Goal: Check status: Check status

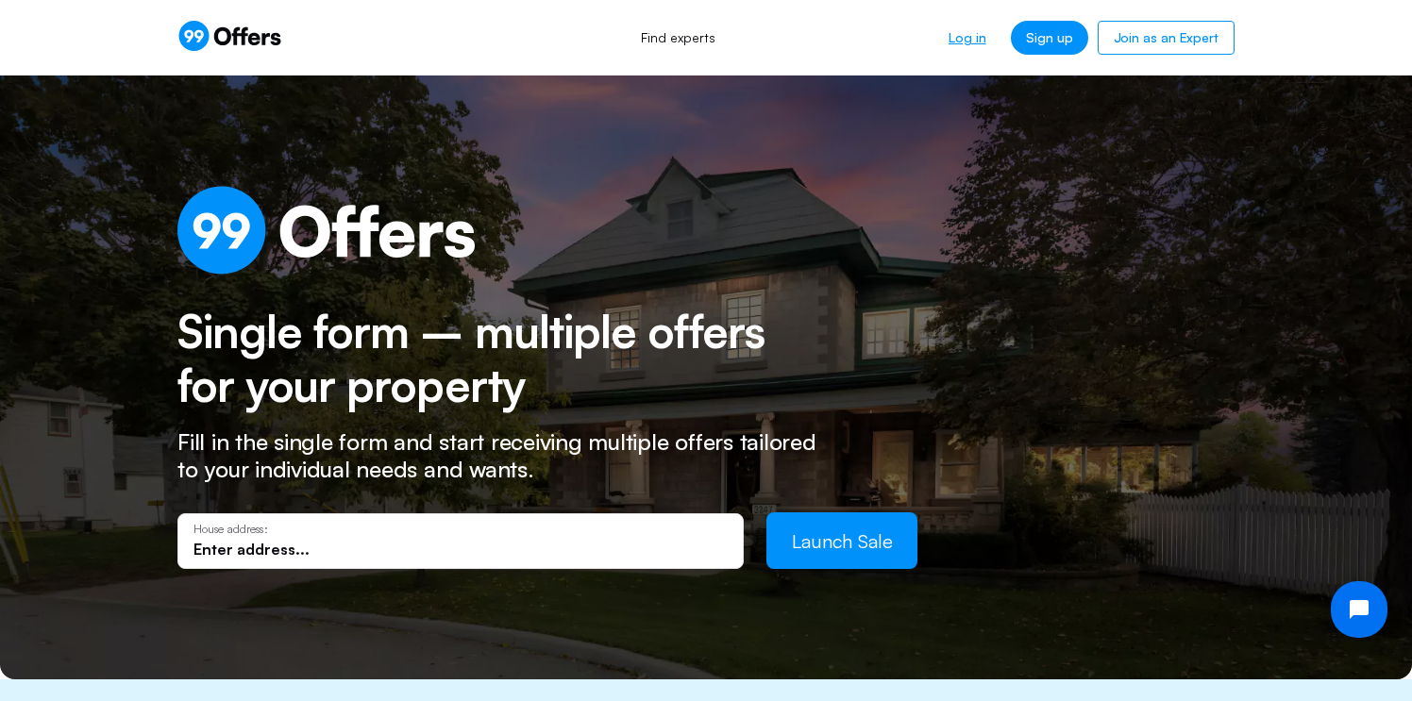
click at [963, 39] on link "Log in" at bounding box center [967, 38] width 67 height 34
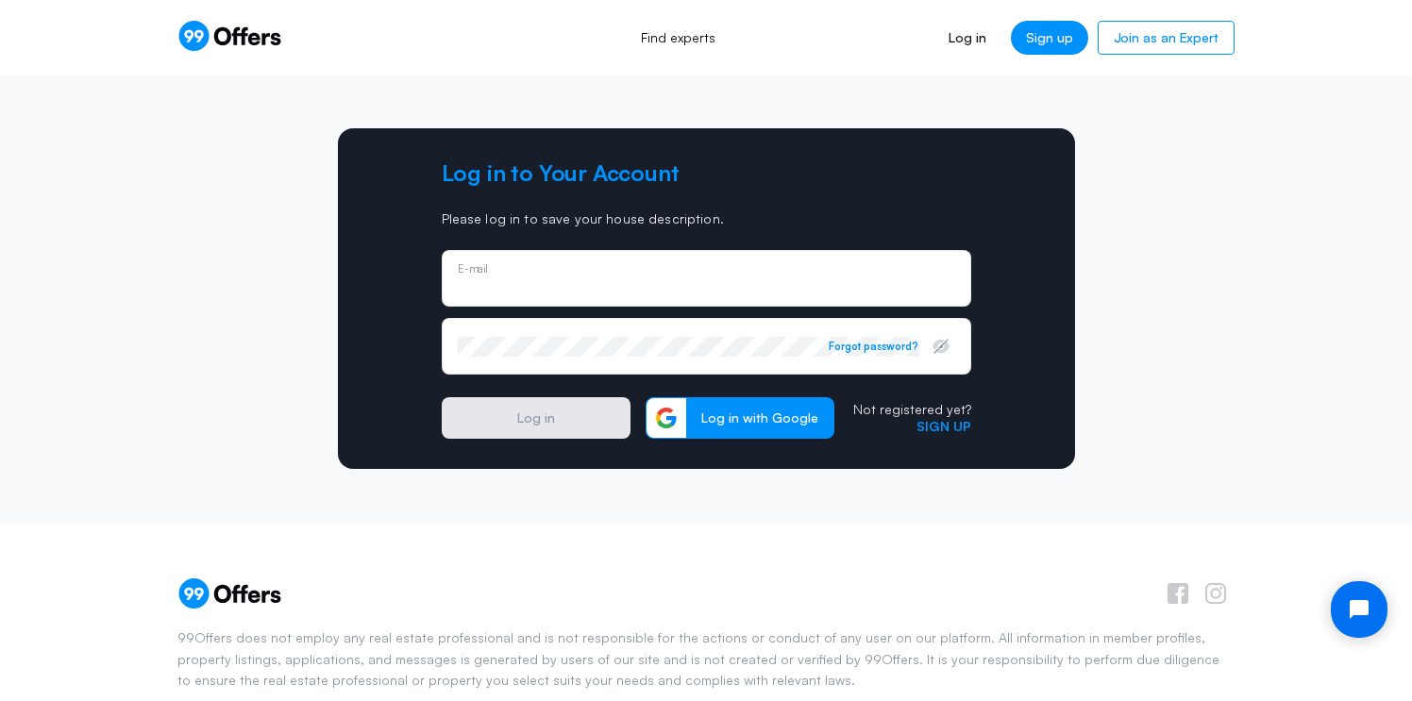
click at [579, 274] on div "E-mail" at bounding box center [706, 278] width 497 height 21
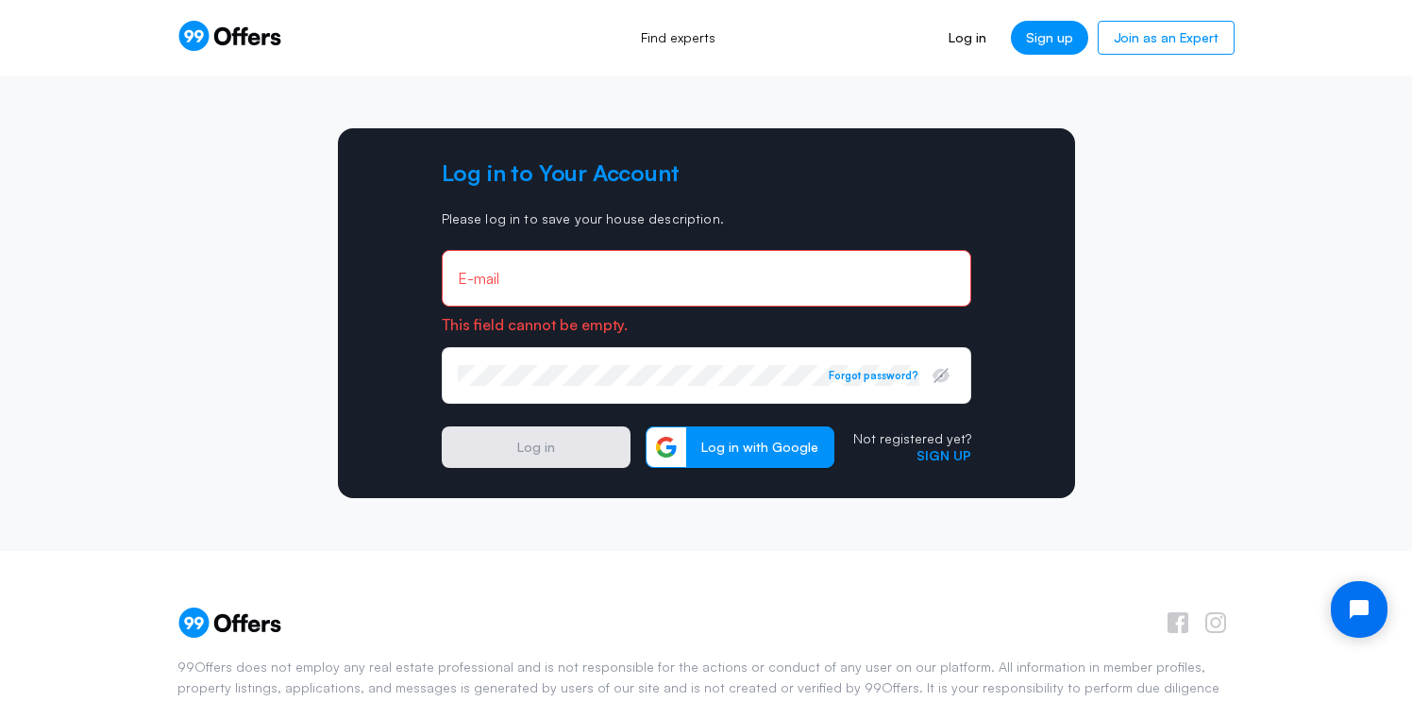
type input "[EMAIL_ADDRESS][DOMAIN_NAME]"
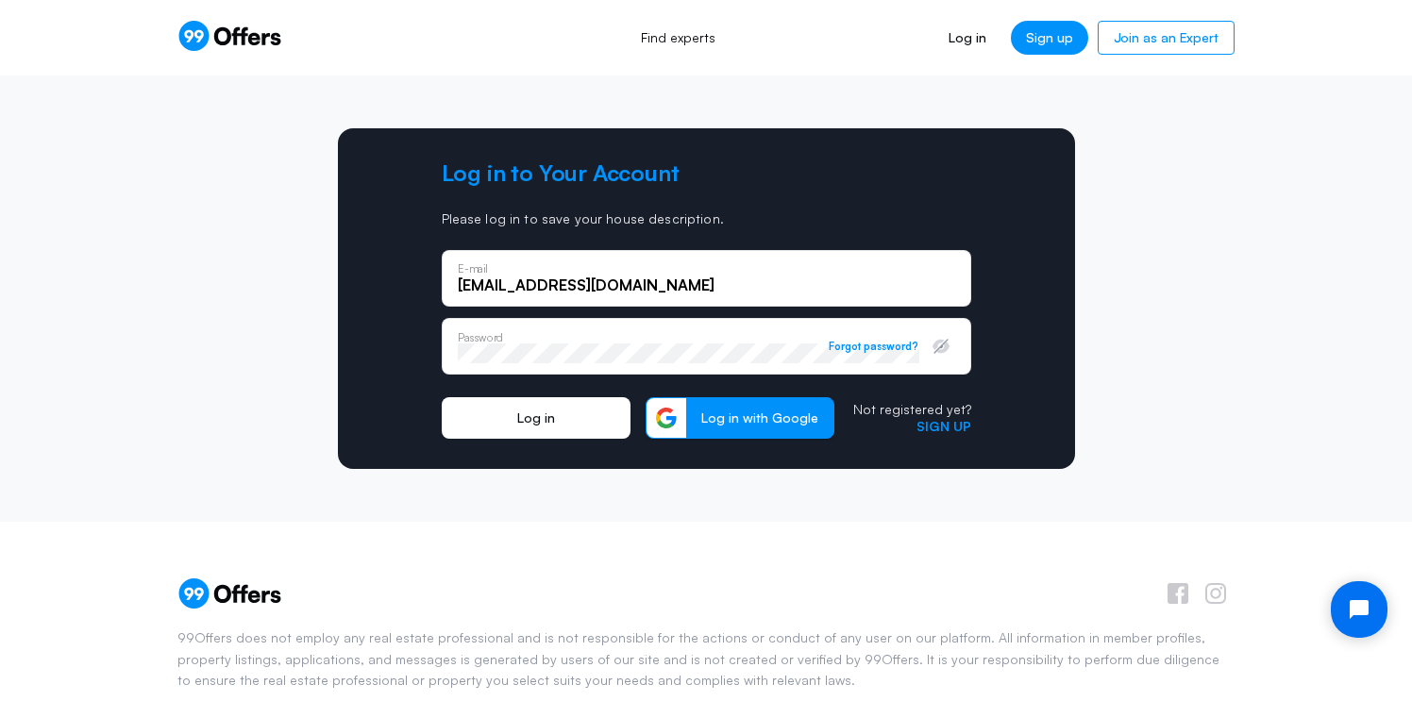
click at [532, 427] on button "Log in" at bounding box center [536, 418] width 189 height 42
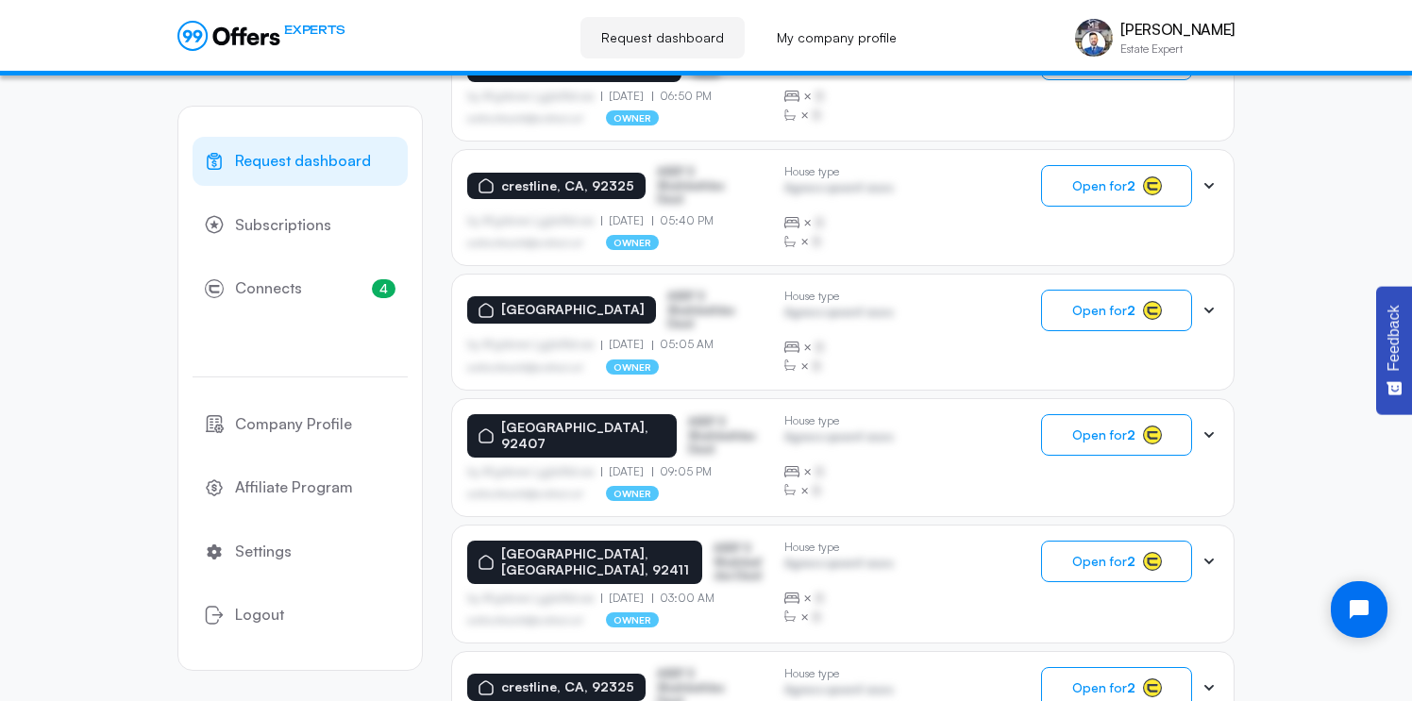
scroll to position [536, 0]
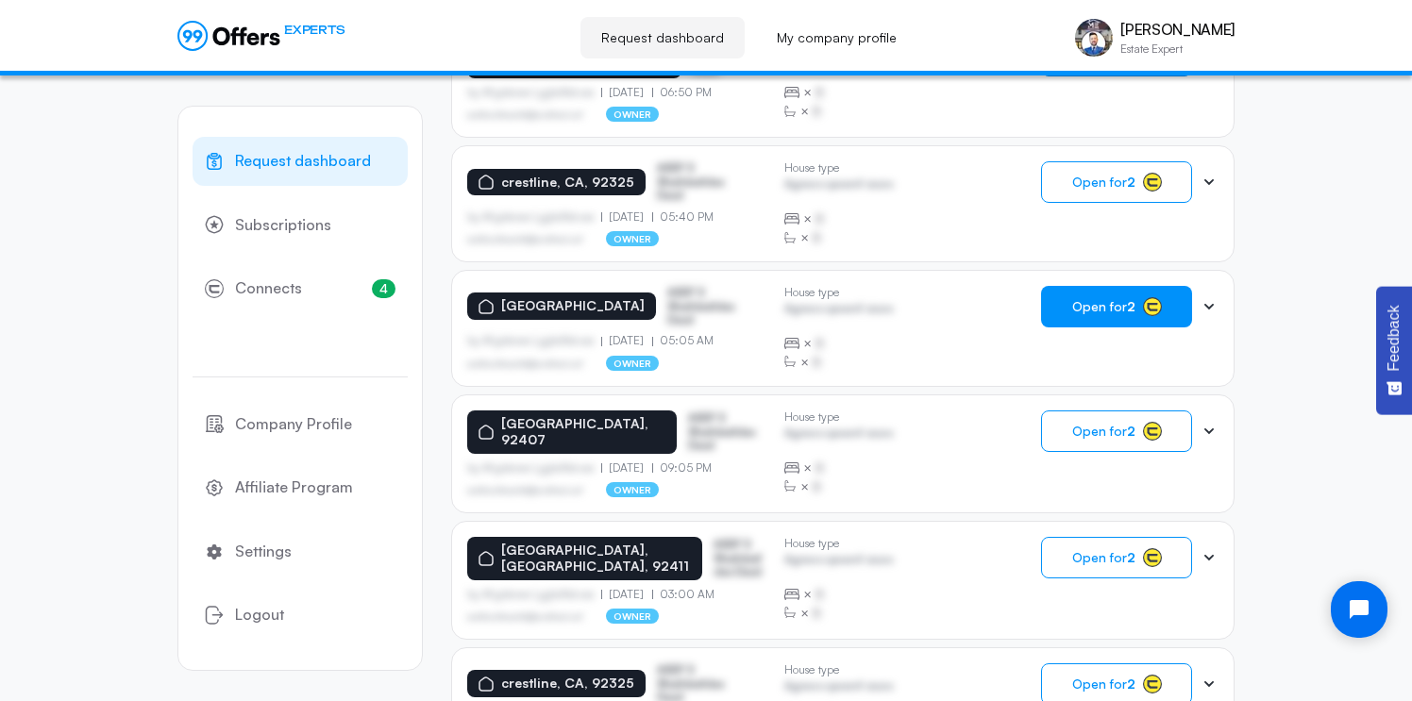
click at [1111, 315] on button "Open for 2" at bounding box center [1116, 307] width 151 height 42
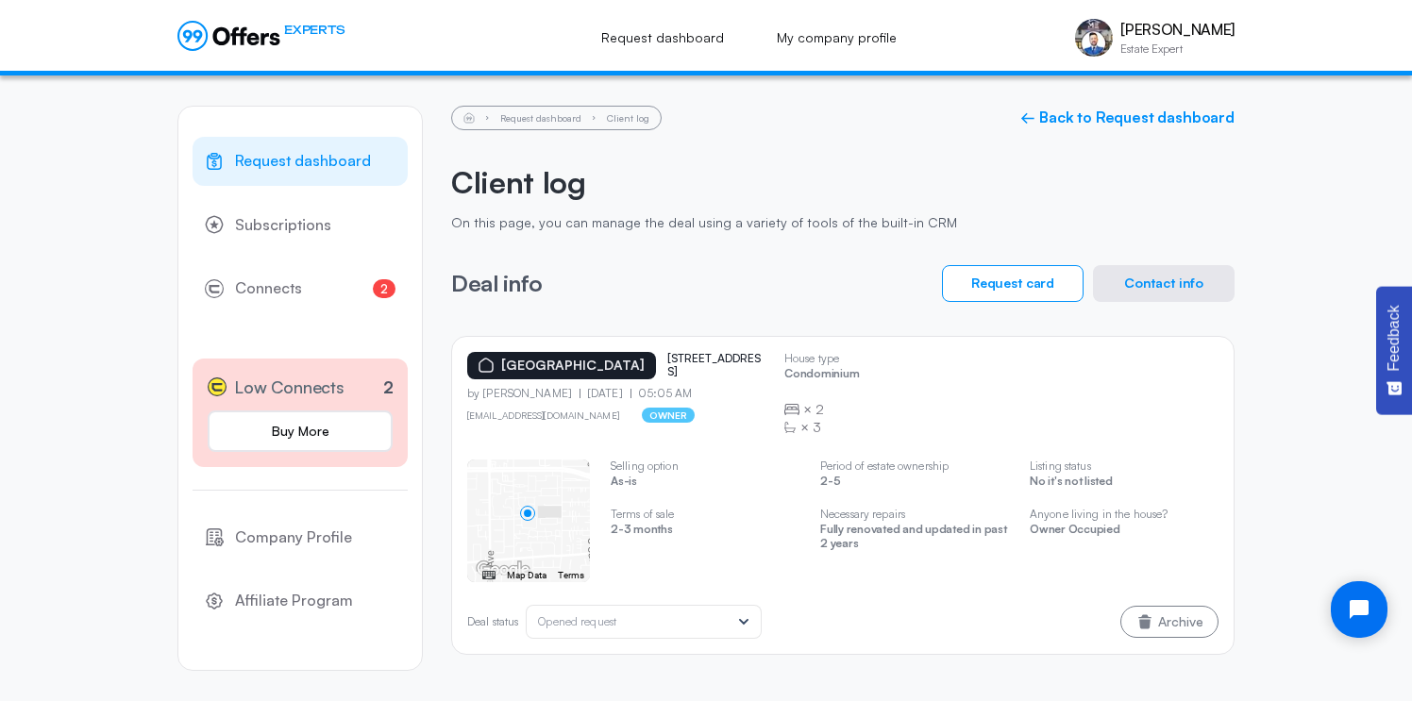
scroll to position [10, 0]
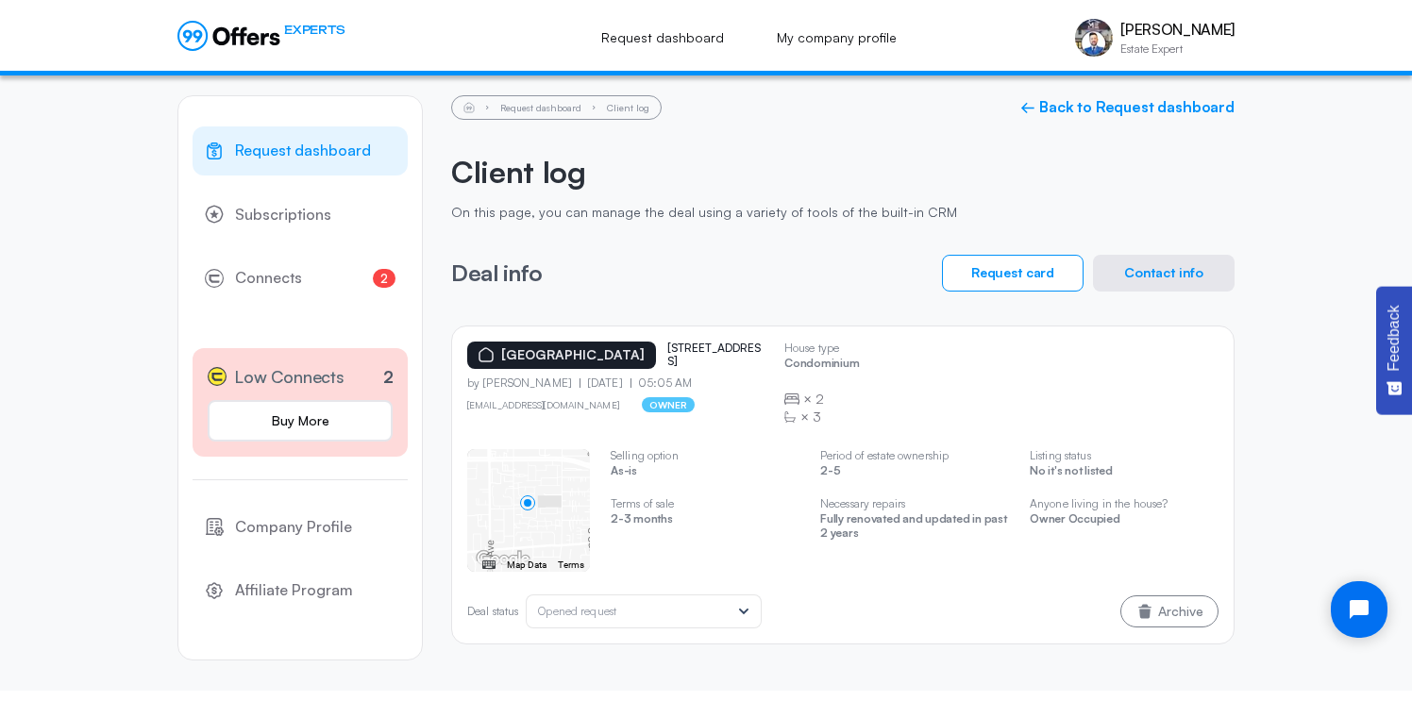
drag, startPoint x: 636, startPoint y: 348, endPoint x: 704, endPoint y: 355, distance: 68.3
click at [704, 355] on p "[STREET_ADDRESS]" at bounding box center [714, 355] width 94 height 27
copy p "[STREET_ADDRESS]"
